Goal: Navigation & Orientation: Understand site structure

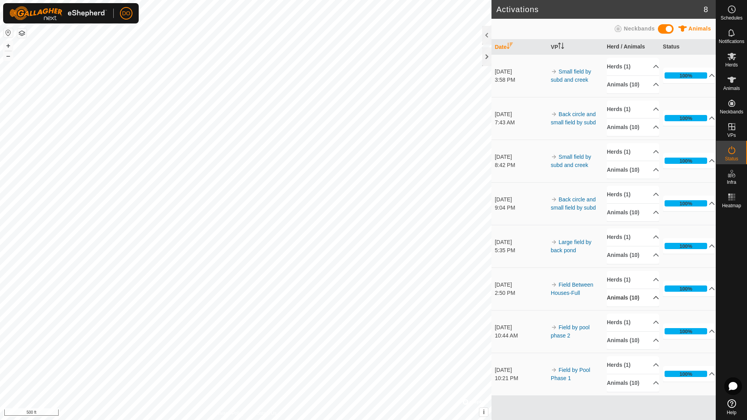
click at [607, 298] on div "Activations 8 Animals Neckbands Date VP Herd / Animals Status [DATE] 3:58 PM Sm…" at bounding box center [358, 210] width 716 height 420
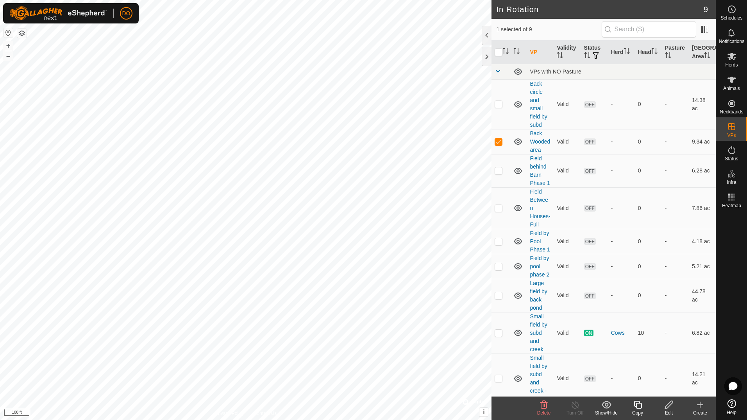
click at [669, 407] on icon at bounding box center [669, 404] width 10 height 9
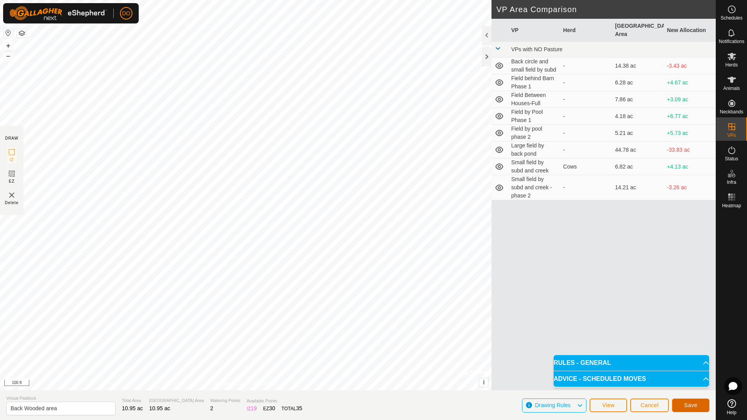
click at [690, 409] on button "Save" at bounding box center [691, 405] width 38 height 14
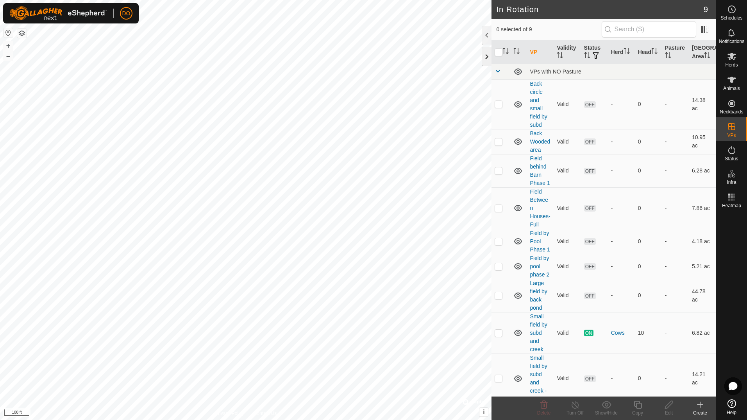
click at [488, 57] on div at bounding box center [486, 56] width 9 height 19
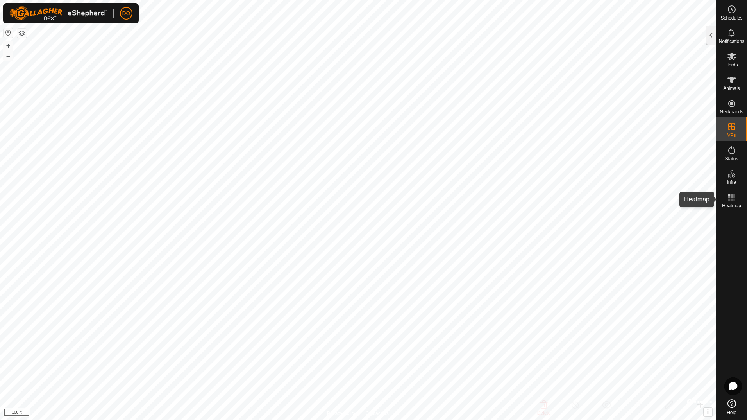
click at [734, 198] on rect at bounding box center [734, 199] width 2 height 2
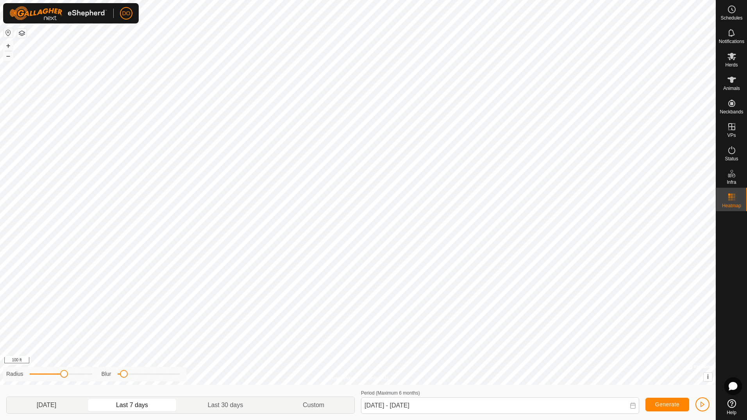
click at [48, 402] on p-togglebutton "[DATE]" at bounding box center [47, 405] width 80 height 16
type input "[DATE] - [DATE]"
click at [728, 152] on icon at bounding box center [731, 149] width 9 height 9
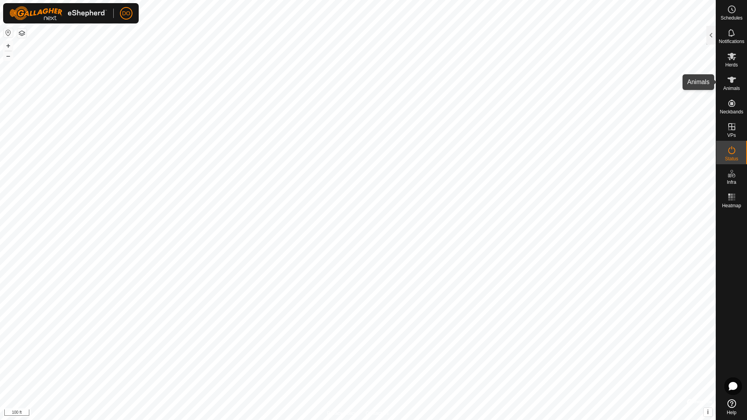
click at [732, 83] on icon at bounding box center [731, 79] width 9 height 9
click at [727, 62] on es-mob-svg-icon at bounding box center [732, 56] width 14 height 13
click at [711, 41] on div at bounding box center [710, 35] width 9 height 19
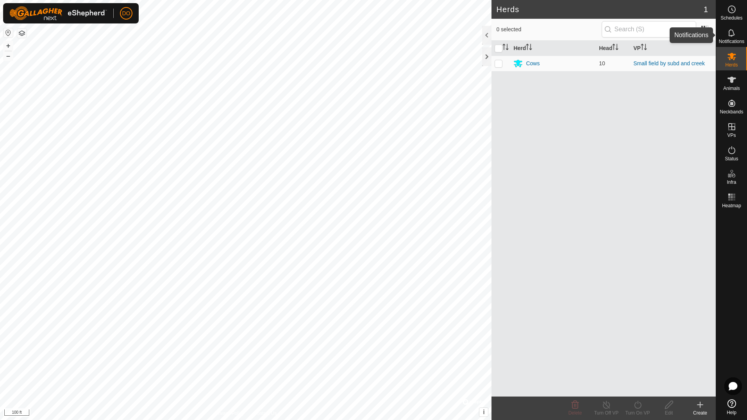
click at [735, 33] on icon at bounding box center [731, 32] width 9 height 9
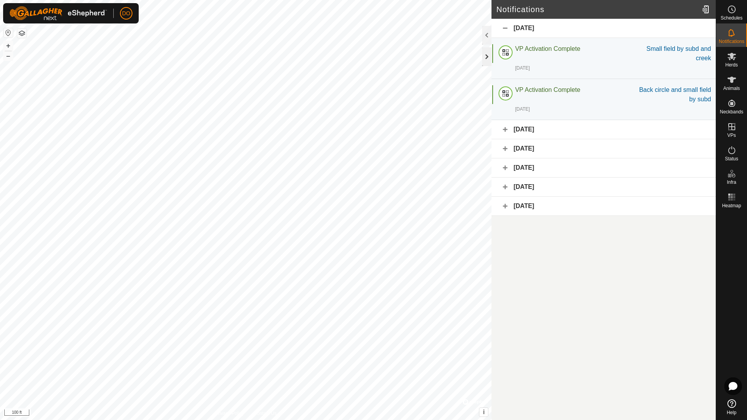
click at [485, 59] on div at bounding box center [486, 56] width 9 height 19
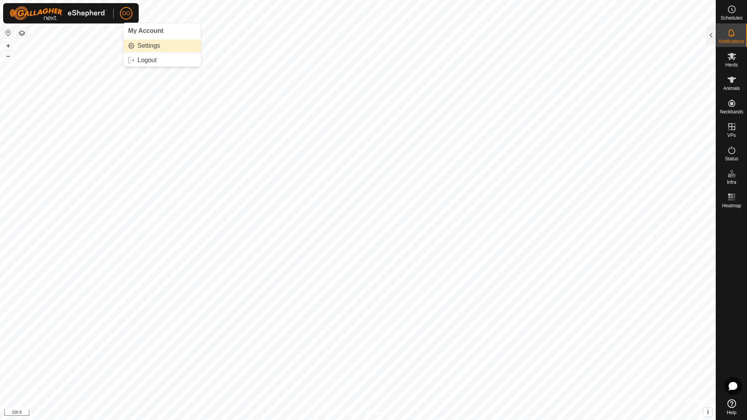
click at [148, 45] on link "Settings" at bounding box center [161, 45] width 77 height 13
click at [137, 45] on link "Settings" at bounding box center [161, 45] width 77 height 13
